Goal: Transaction & Acquisition: Book appointment/travel/reservation

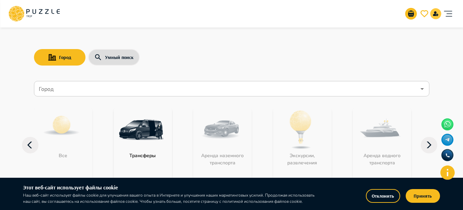
click at [438, 13] on icon "notifications" at bounding box center [435, 13] width 5 height 5
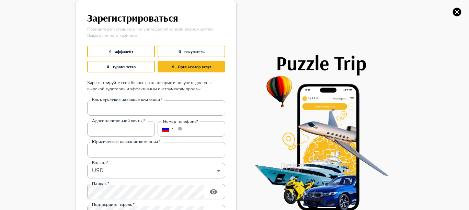
type input "**********"
click at [130, 65] on button "Я - турагентство" at bounding box center [121, 67] width 68 height 12
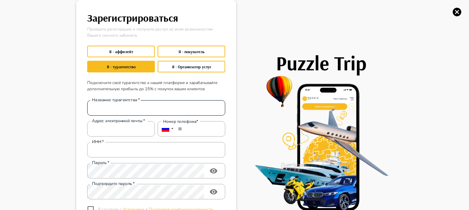
type input "**********"
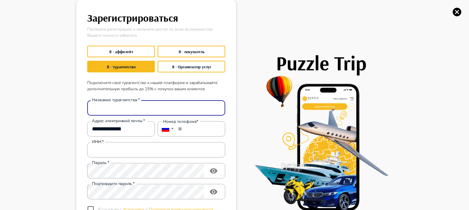
click at [130, 107] on input "Название турагентства   *" at bounding box center [156, 108] width 138 height 14
click at [101, 152] on div "ИНН   * ИНН   *" at bounding box center [156, 149] width 138 height 15
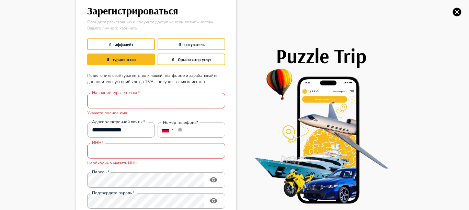
scroll to position [21, 0]
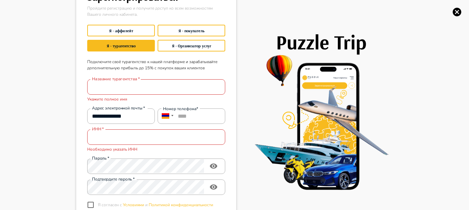
click at [181, 177] on div "Подтвердите пароль   * Подтвердите пароль   *" at bounding box center [155, 186] width 141 height 18
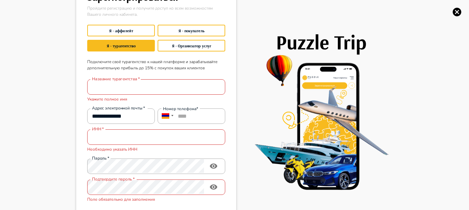
click at [81, 161] on main "**********" at bounding box center [156, 124] width 155 height 284
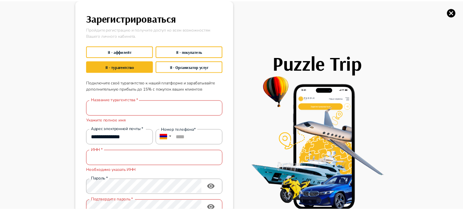
scroll to position [29, 0]
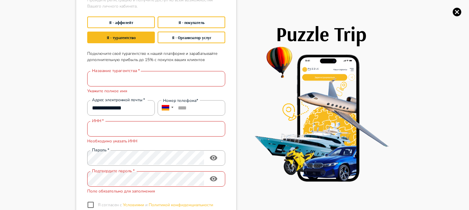
click at [460, 8] on icon "button" at bounding box center [457, 12] width 10 height 10
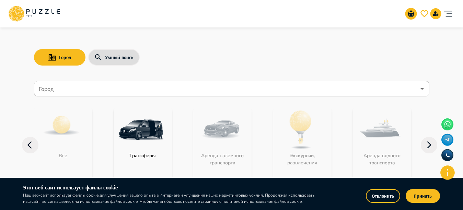
click at [139, 126] on img at bounding box center [141, 130] width 45 height 45
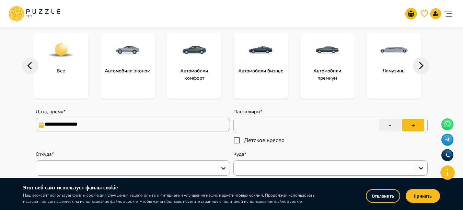
type textarea "*"
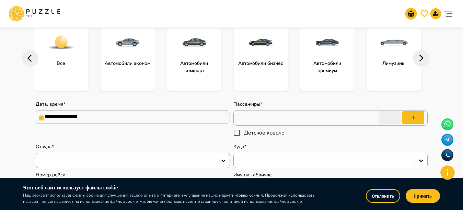
scroll to position [93, 0]
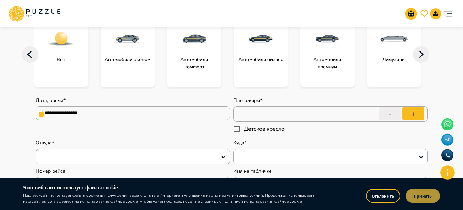
click at [411, 194] on button "Принять" at bounding box center [423, 196] width 34 height 14
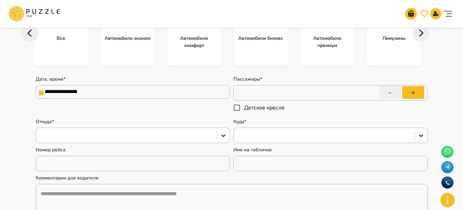
scroll to position [112, 0]
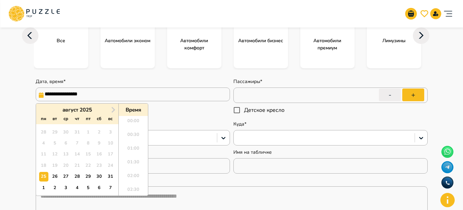
click at [97, 91] on input "**********" at bounding box center [133, 95] width 194 height 14
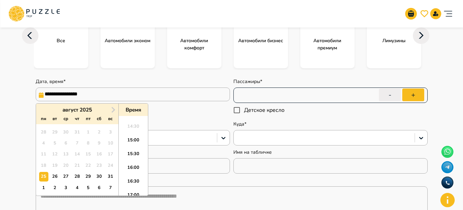
click at [286, 93] on input "*" at bounding box center [331, 95] width 194 height 19
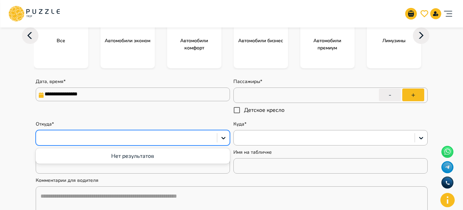
click at [165, 132] on div at bounding box center [126, 138] width 181 height 12
click at [283, 131] on div at bounding box center [331, 137] width 194 height 15
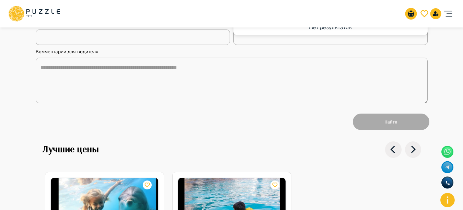
scroll to position [237, 0]
